Goal: Information Seeking & Learning: Understand process/instructions

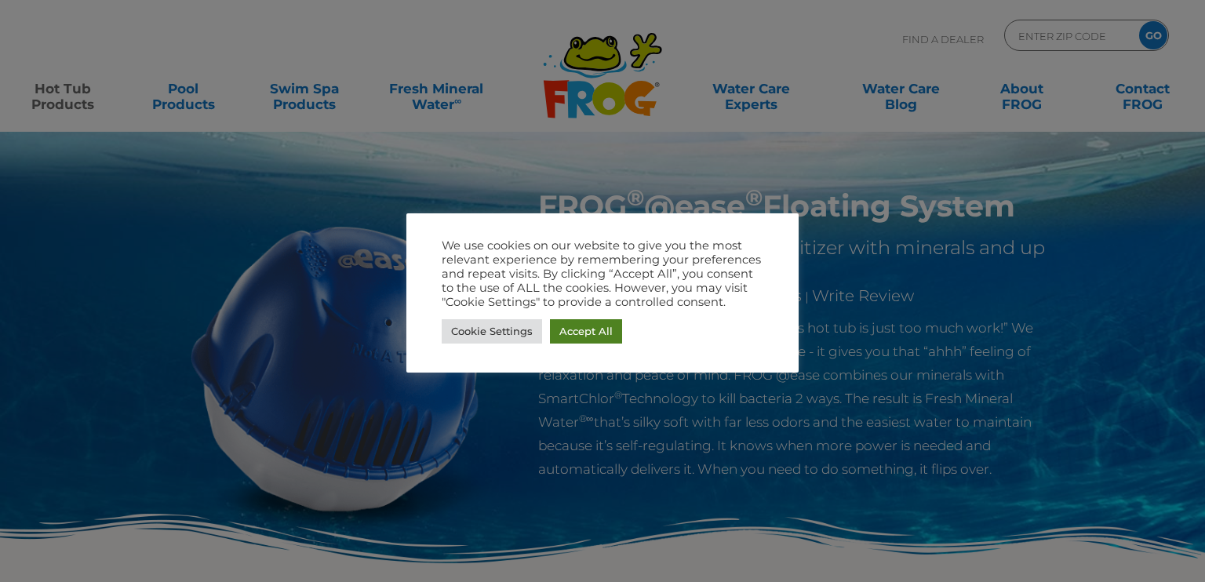
click at [598, 331] on link "Accept All" at bounding box center [586, 331] width 72 height 24
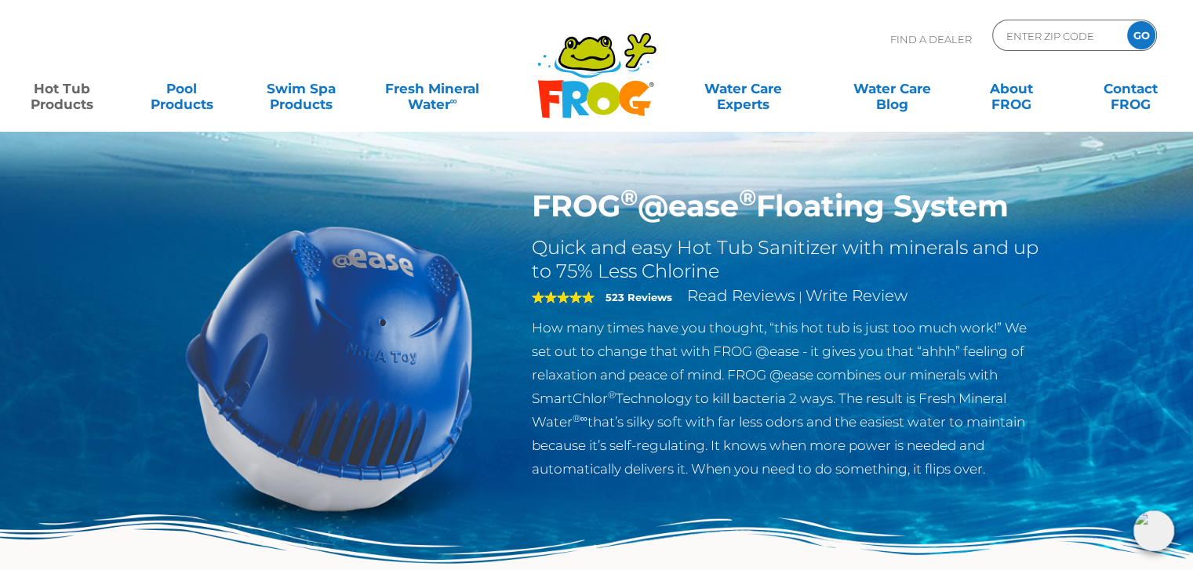
click at [64, 101] on link "Hot Tub Products" at bounding box center [62, 88] width 93 height 31
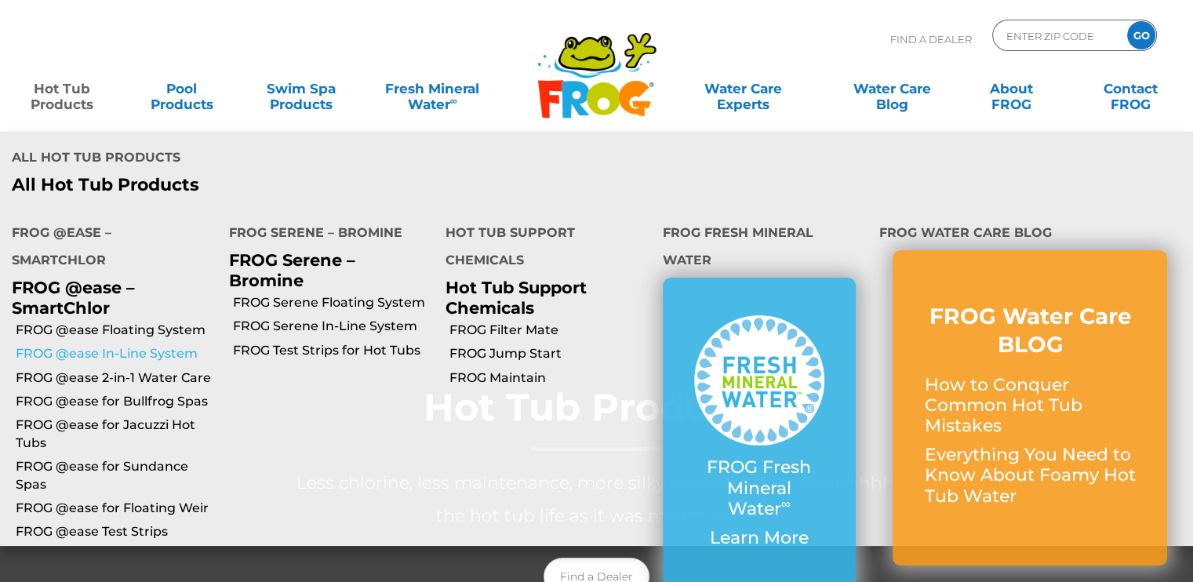
scroll to position [9, 0]
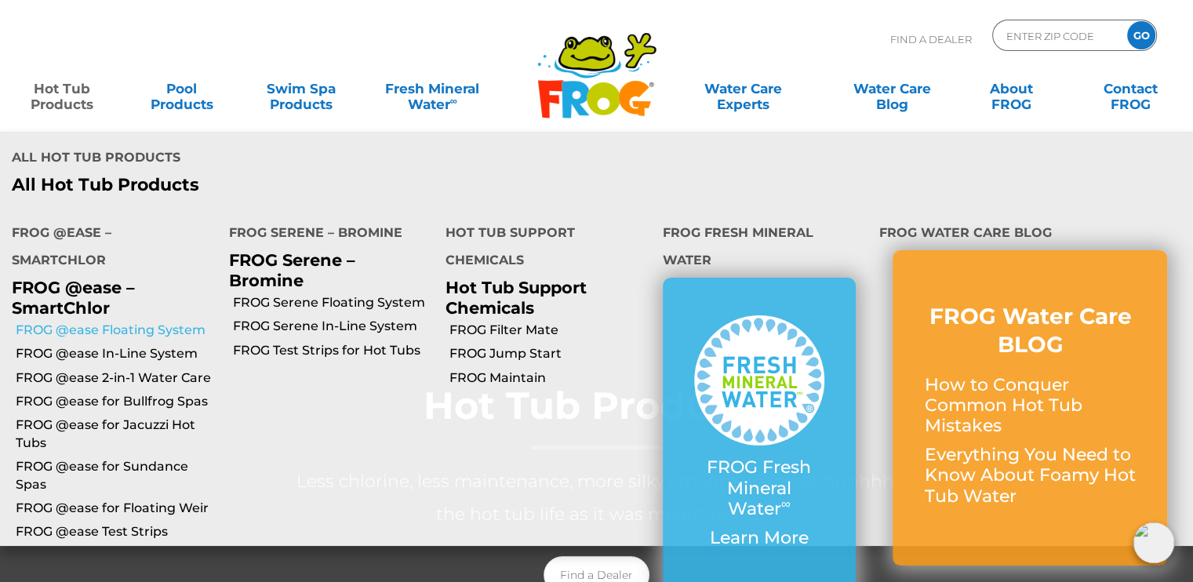
click at [63, 328] on link "FROG @ease Floating System" at bounding box center [117, 330] width 202 height 17
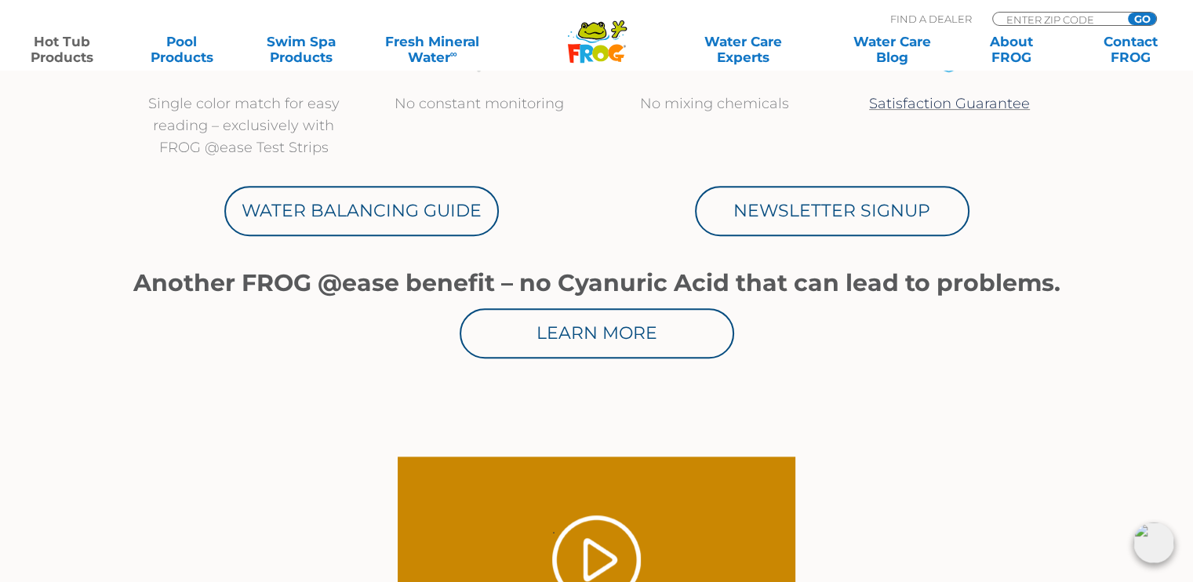
scroll to position [863, 0]
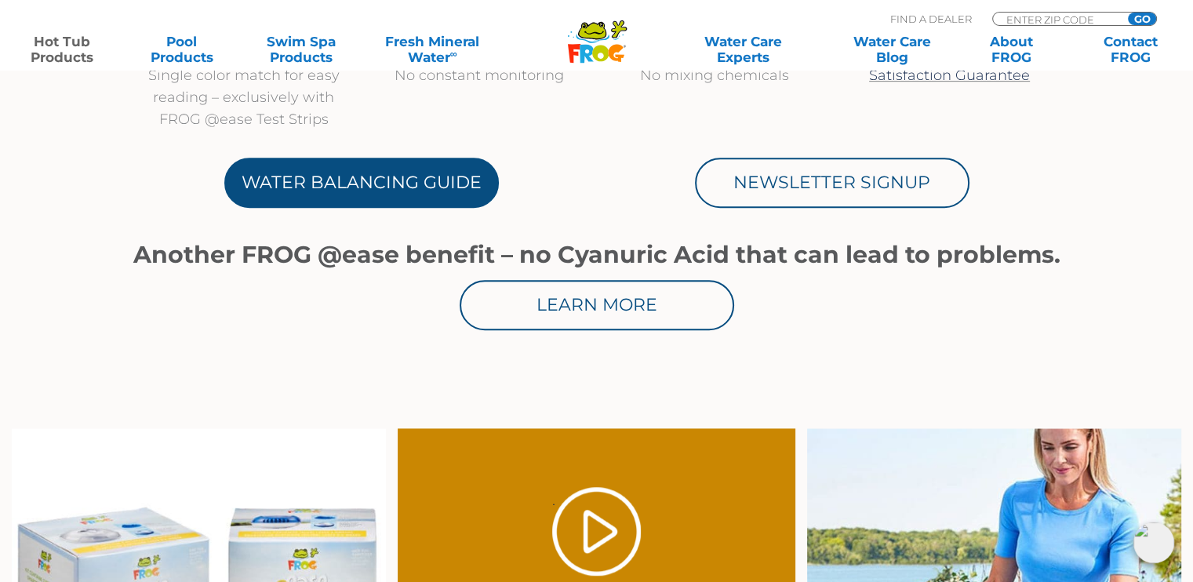
click at [361, 175] on link "Water Balancing Guide" at bounding box center [361, 183] width 274 height 50
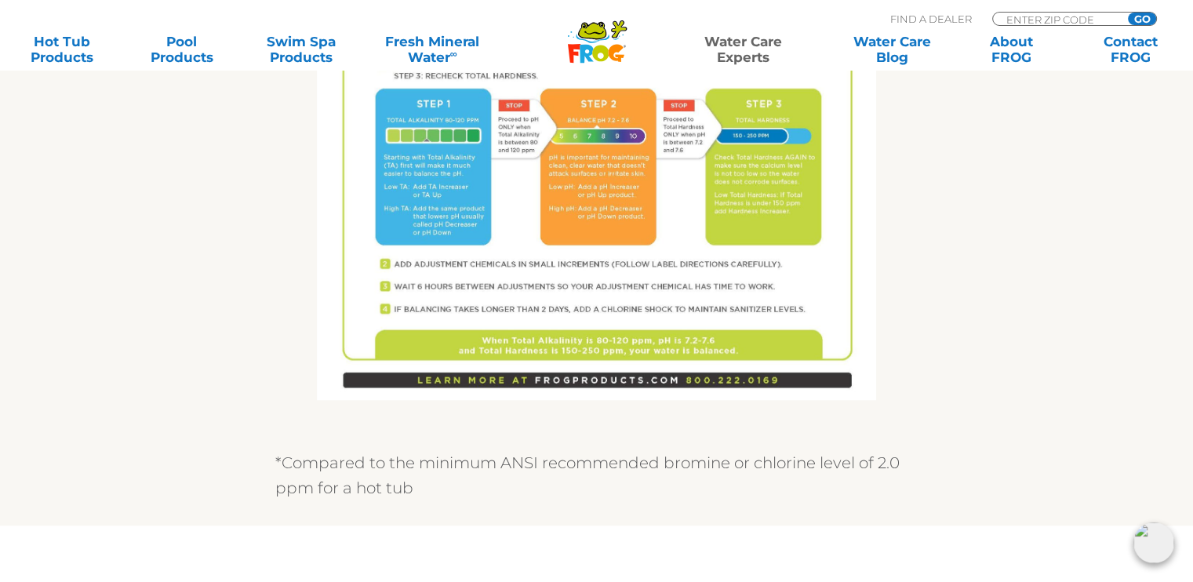
scroll to position [1098, 0]
